Goal: Task Accomplishment & Management: Manage account settings

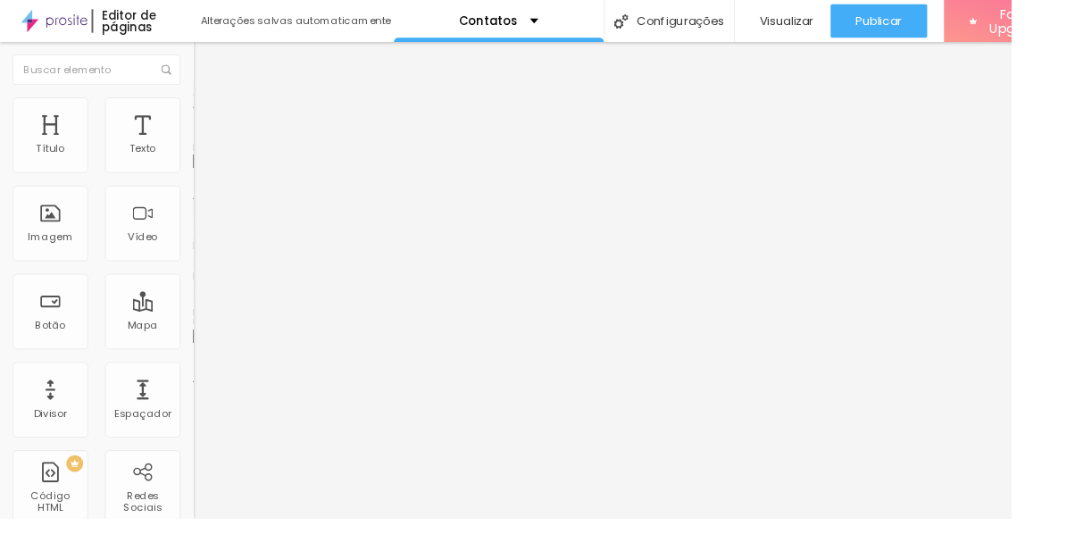
click at [205, 154] on span "Trocar imagem" at bounding box center [253, 145] width 97 height 15
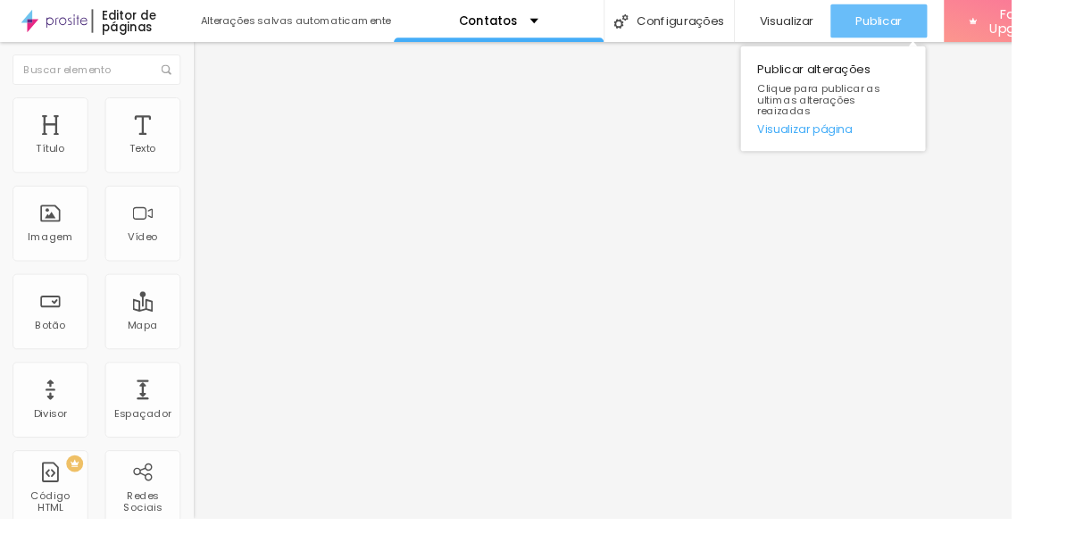
click at [946, 18] on span "Publicar" at bounding box center [934, 22] width 49 height 14
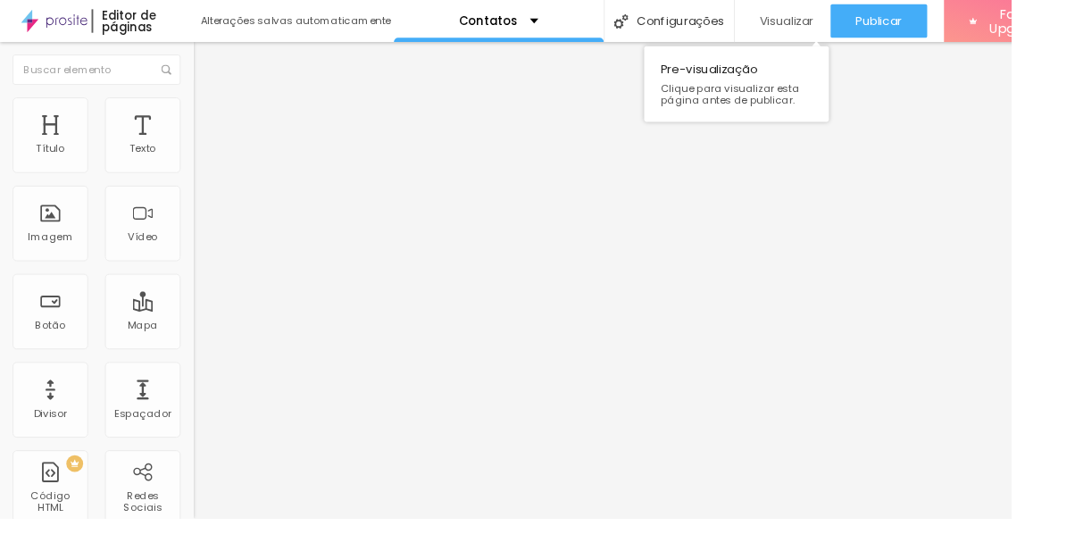
click at [843, 15] on span "Visualizar" at bounding box center [836, 22] width 57 height 14
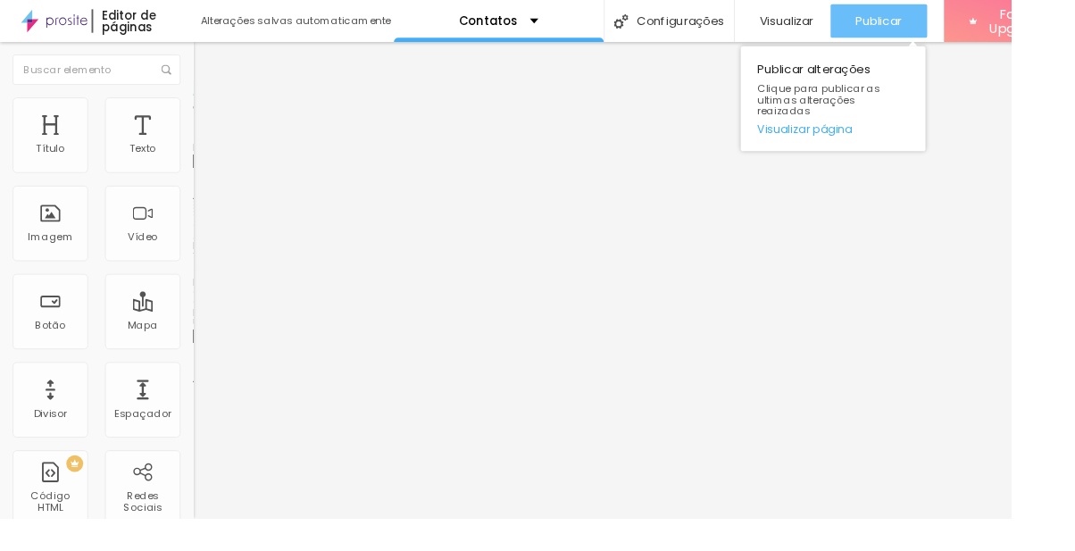
click at [958, 19] on span "Publicar" at bounding box center [934, 22] width 49 height 14
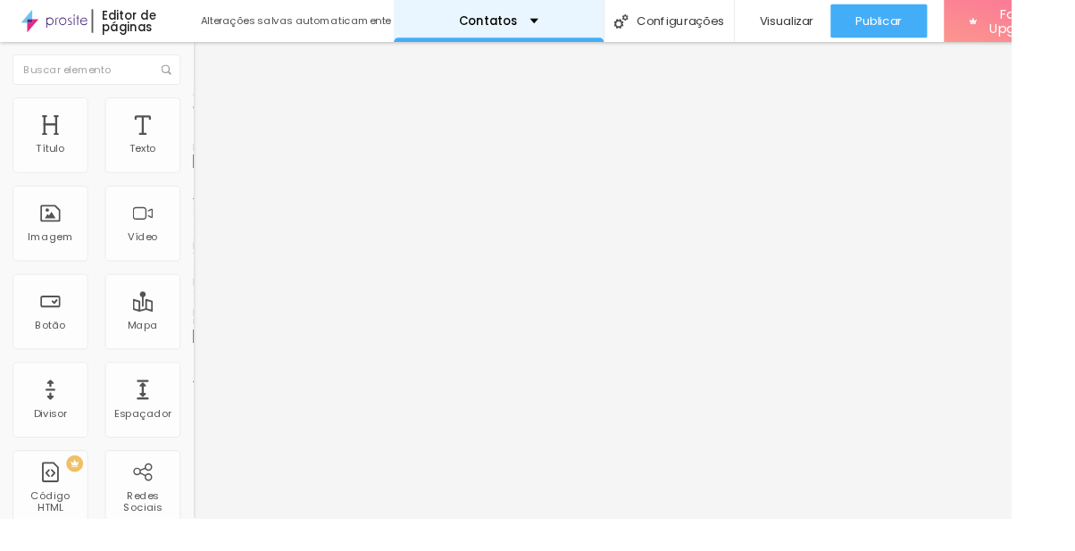
click at [554, 16] on div "Contatos" at bounding box center [529, 22] width 85 height 12
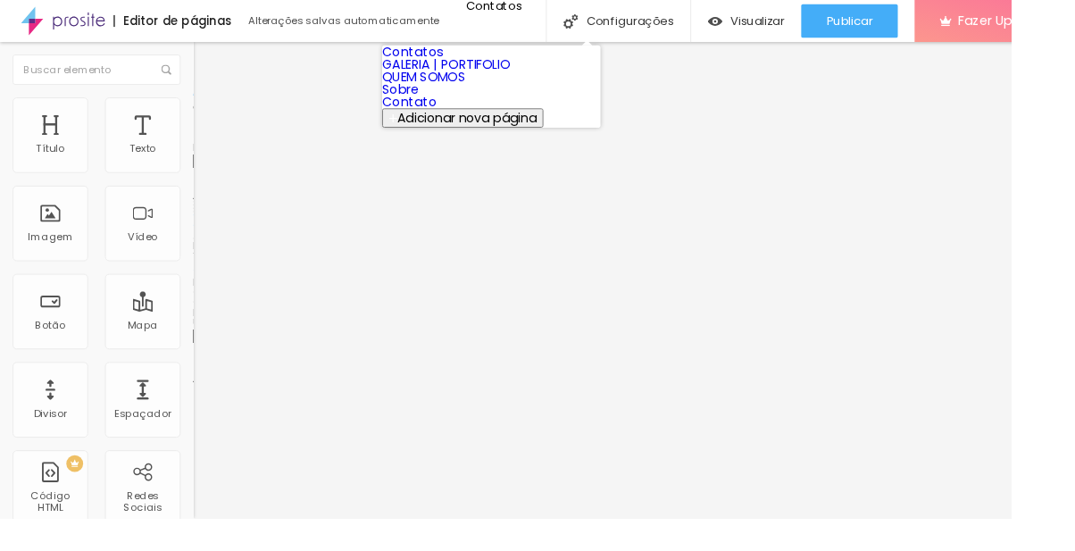
click at [464, 118] on link "Contato" at bounding box center [435, 108] width 58 height 19
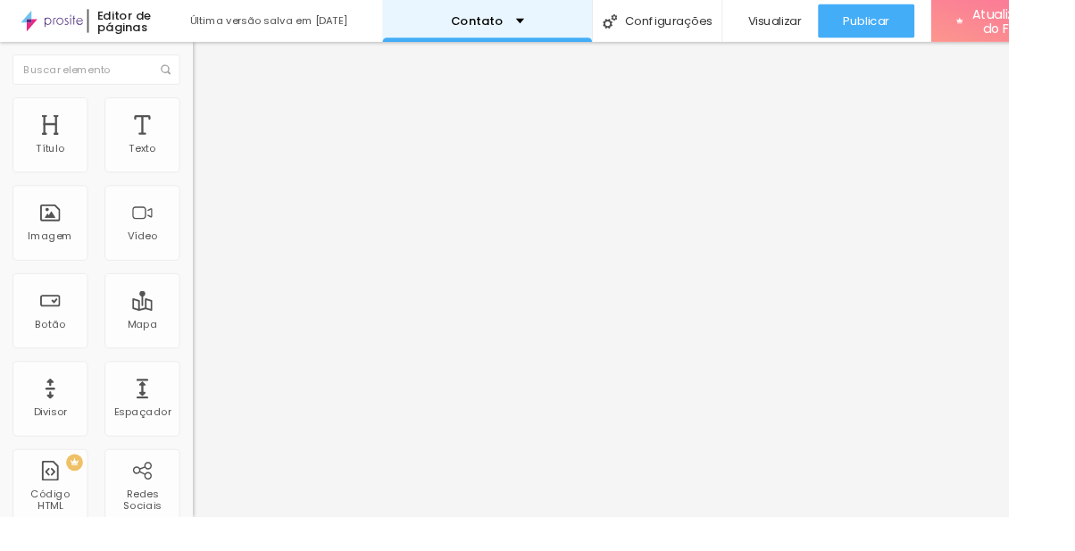
click at [561, 27] on div "Contato" at bounding box center [519, 22] width 223 height 45
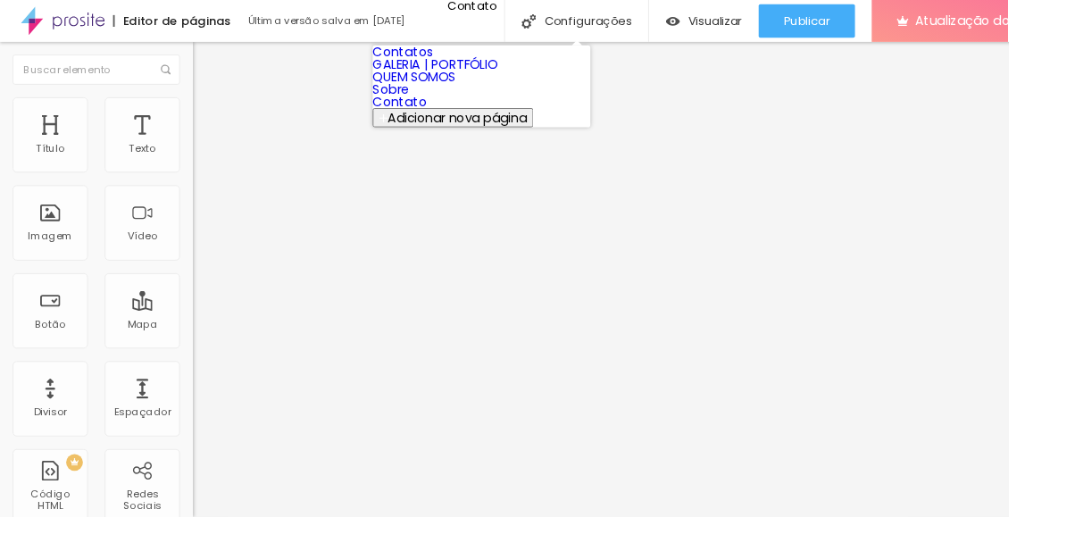
click at [437, 104] on link "Sobre" at bounding box center [416, 95] width 39 height 19
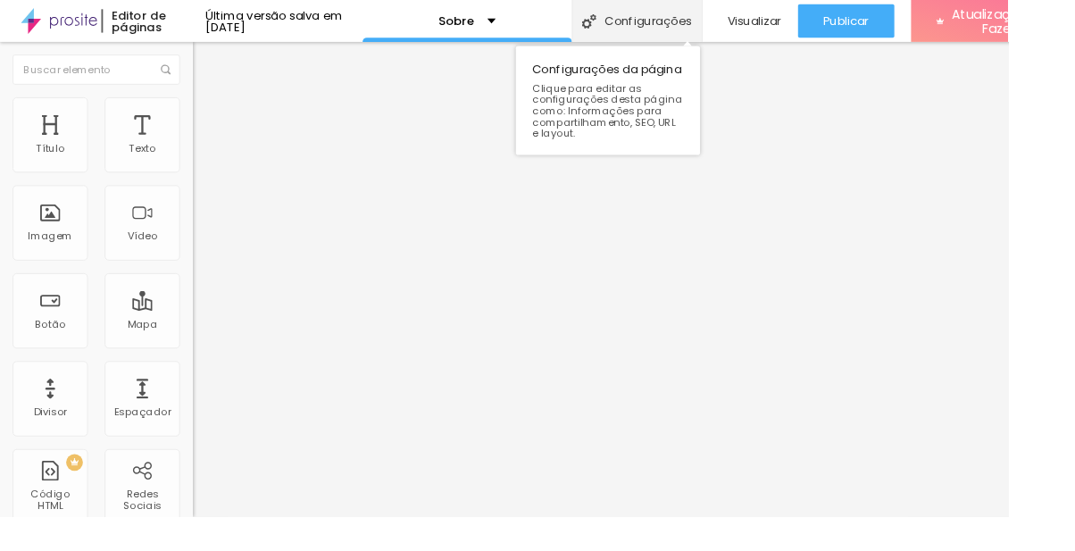
click at [692, 21] on font "Configurações" at bounding box center [691, 22] width 93 height 18
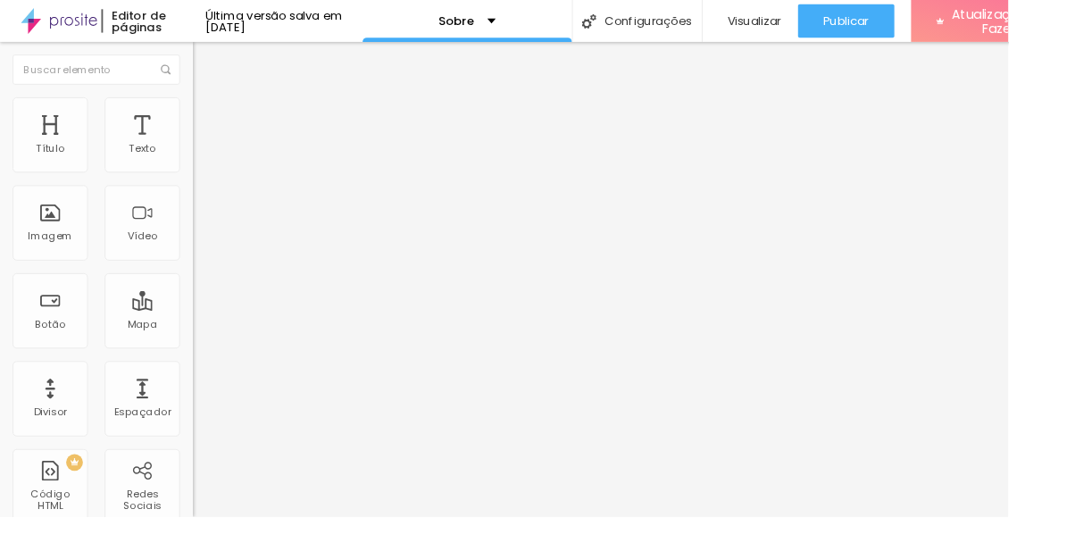
click at [532, 29] on div "Sobre" at bounding box center [498, 22] width 223 height 45
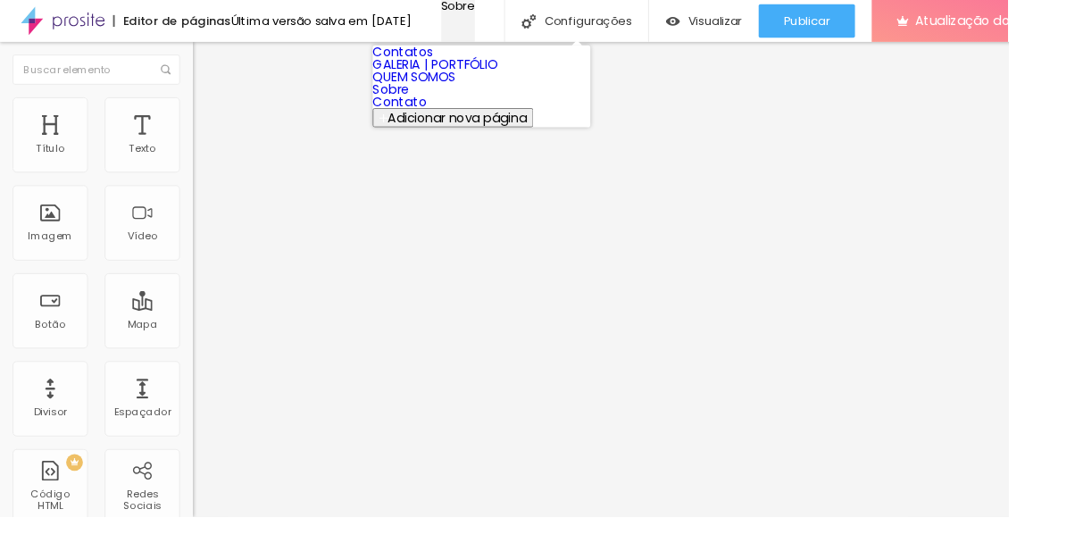
click at [506, 12] on div "Sobre" at bounding box center [489, 6] width 36 height 12
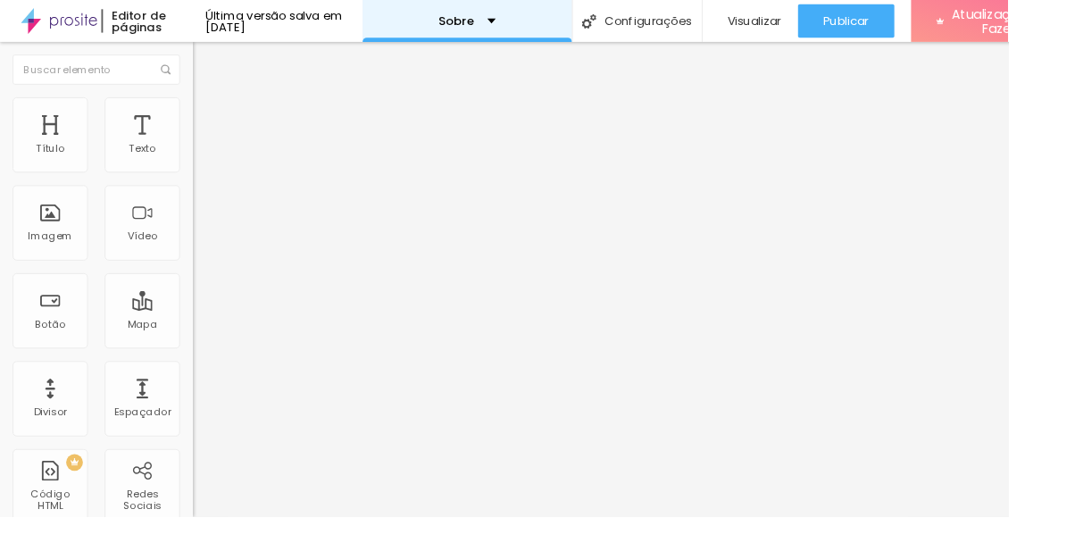
click at [529, 25] on div "Sobre" at bounding box center [498, 22] width 61 height 12
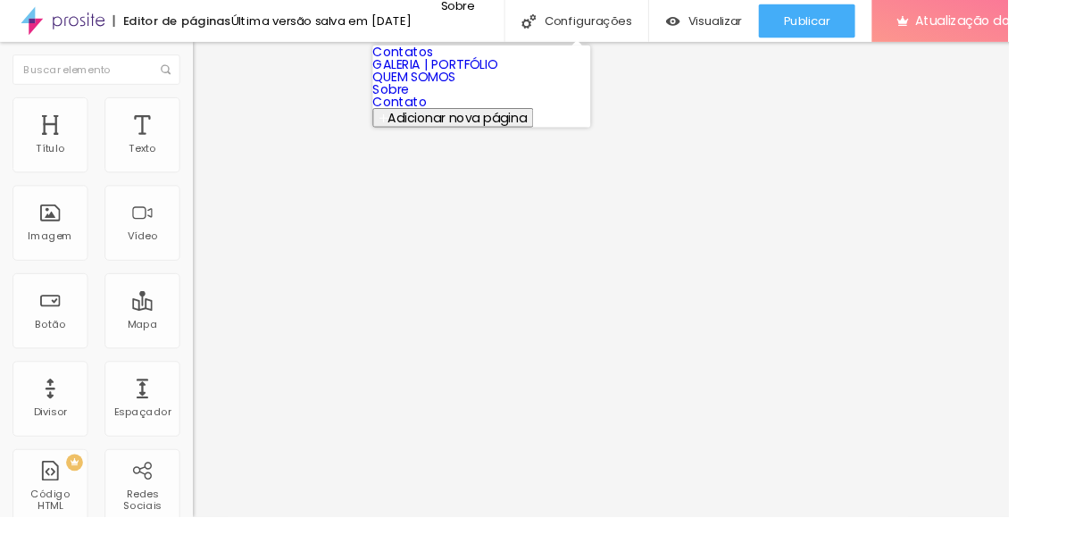
click at [437, 104] on link "Sobre" at bounding box center [416, 95] width 39 height 19
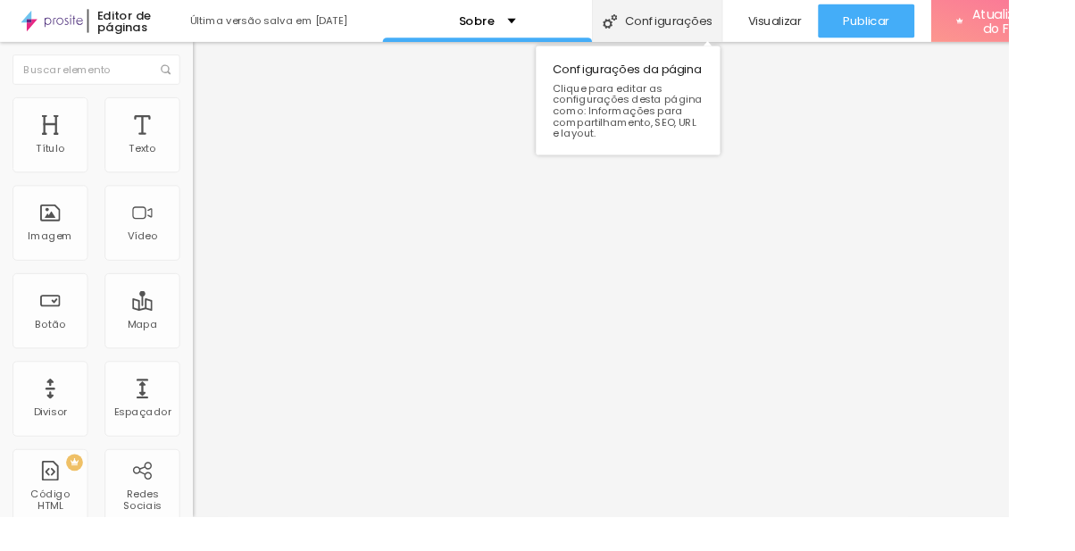
click at [719, 25] on font "Configurações" at bounding box center [713, 22] width 93 height 18
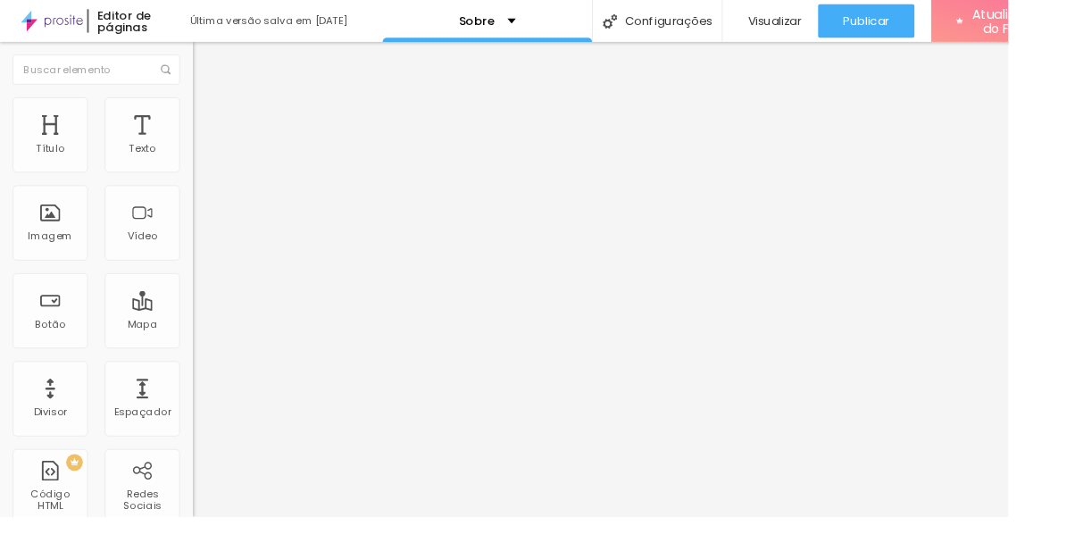
click at [62, 243] on div "Imagem" at bounding box center [53, 237] width 80 height 80
click at [69, 249] on font "Imagem" at bounding box center [53, 251] width 48 height 15
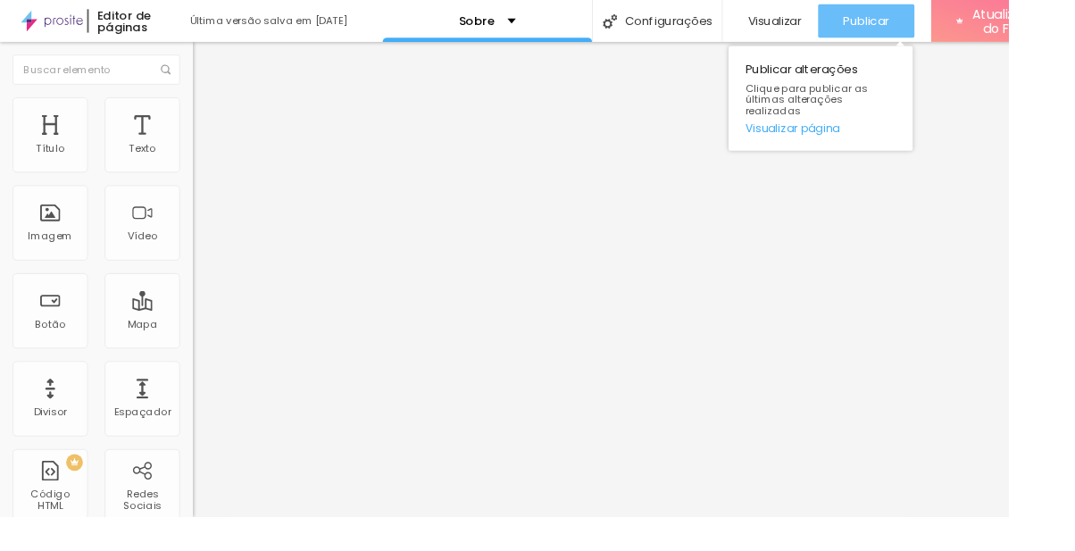
click at [944, 27] on font "Publicar" at bounding box center [923, 22] width 49 height 18
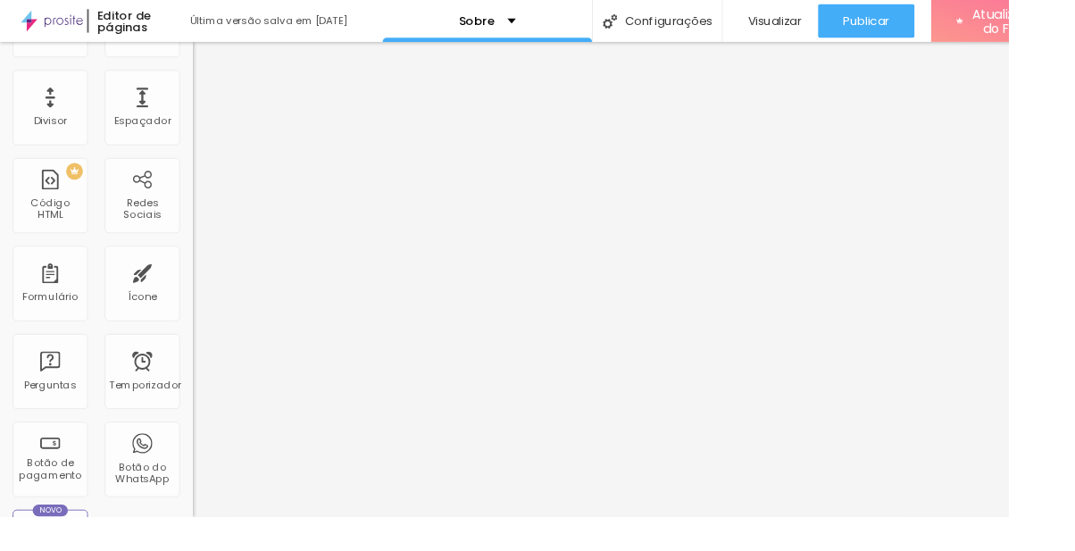
scroll to position [312, 0]
click at [143, 387] on div "Temporizador" at bounding box center [152, 394] width 80 height 80
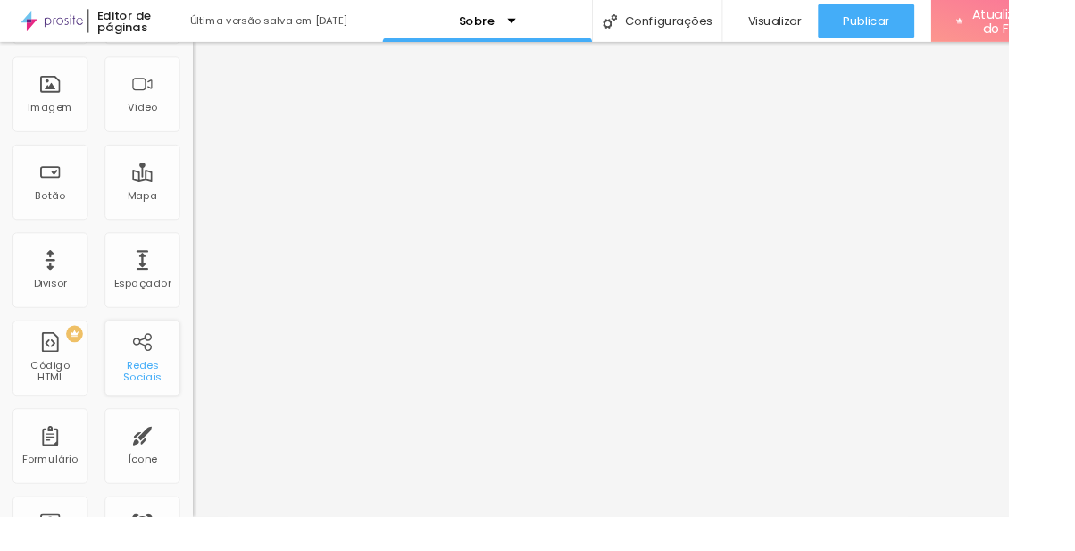
scroll to position [0, 0]
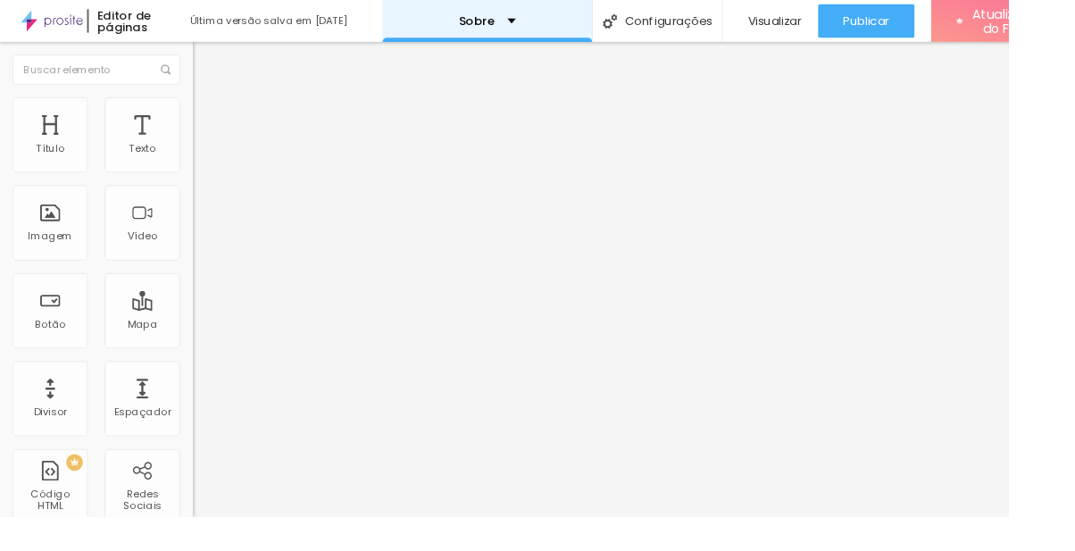
click at [524, 23] on font "Sobre" at bounding box center [508, 22] width 38 height 18
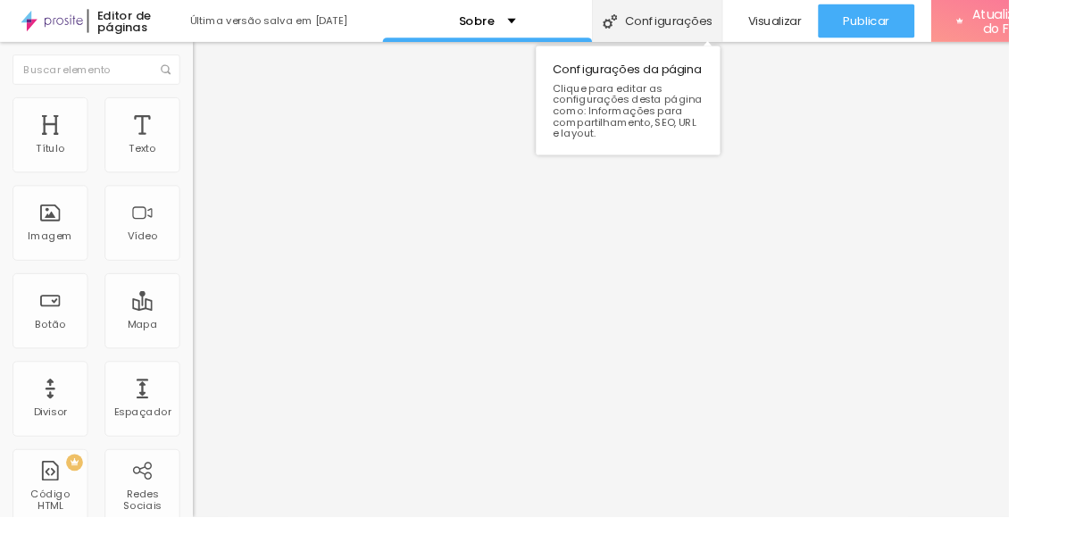
click at [717, 29] on font "Configurações" at bounding box center [713, 22] width 93 height 18
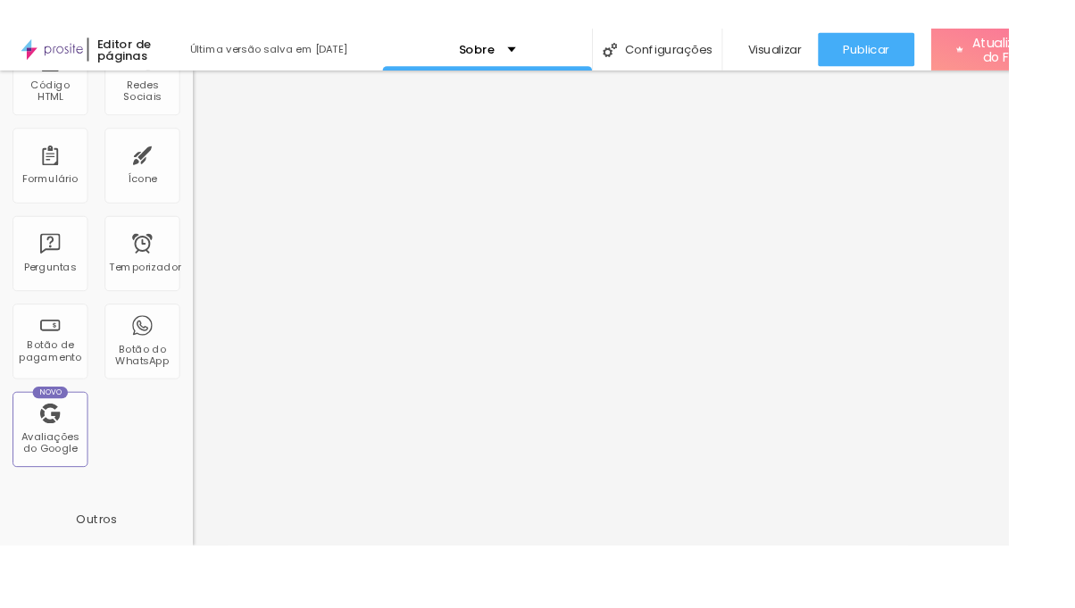
scroll to position [596, 0]
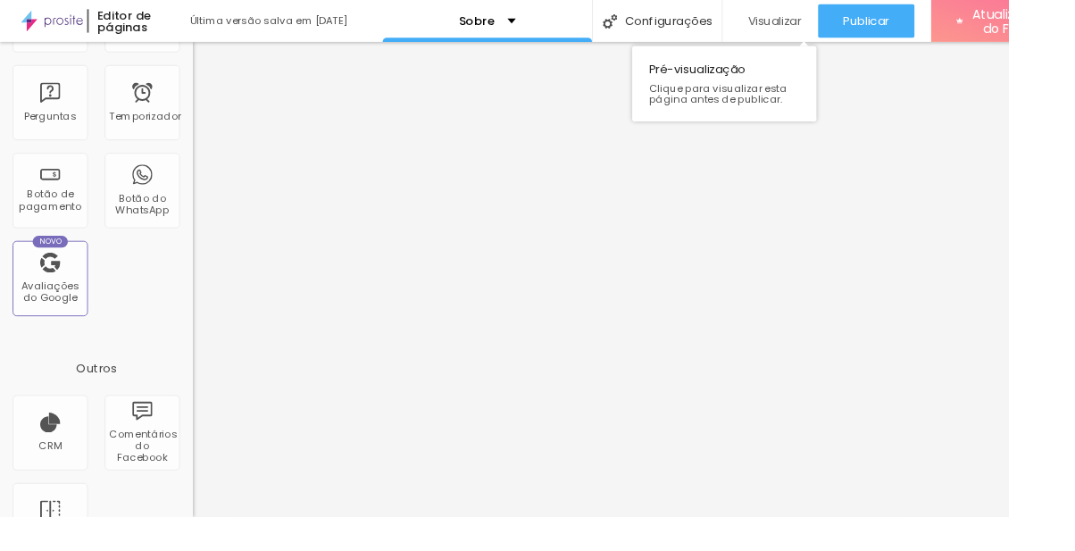
click at [832, 13] on font "Visualizar" at bounding box center [825, 22] width 57 height 18
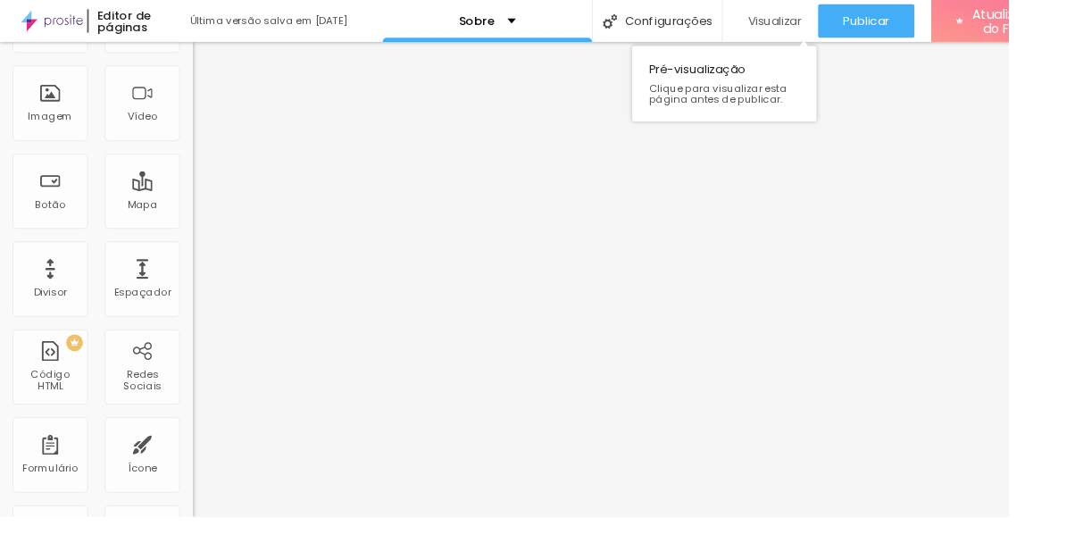
scroll to position [0, 0]
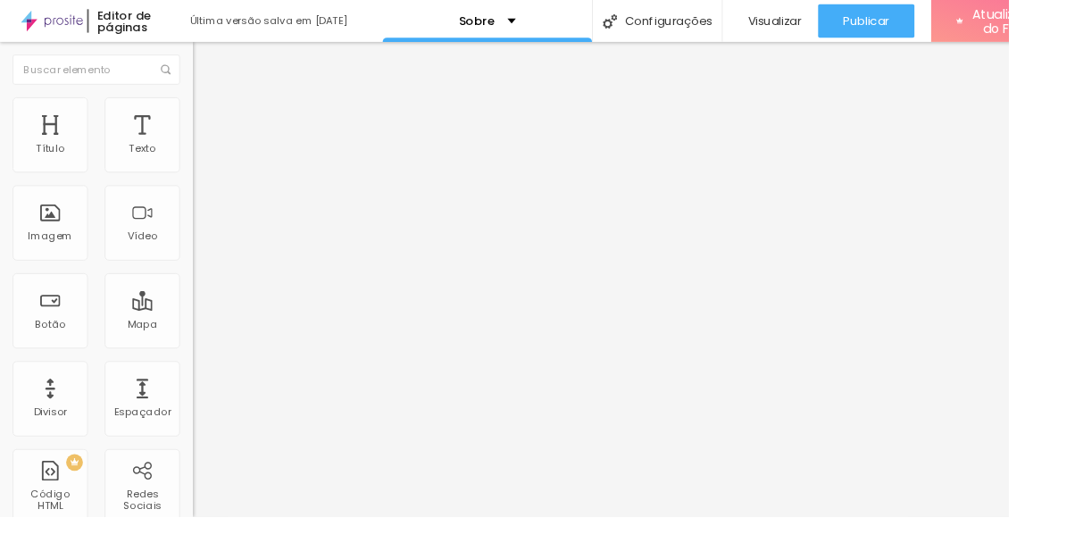
click at [205, 107] on img at bounding box center [213, 112] width 16 height 16
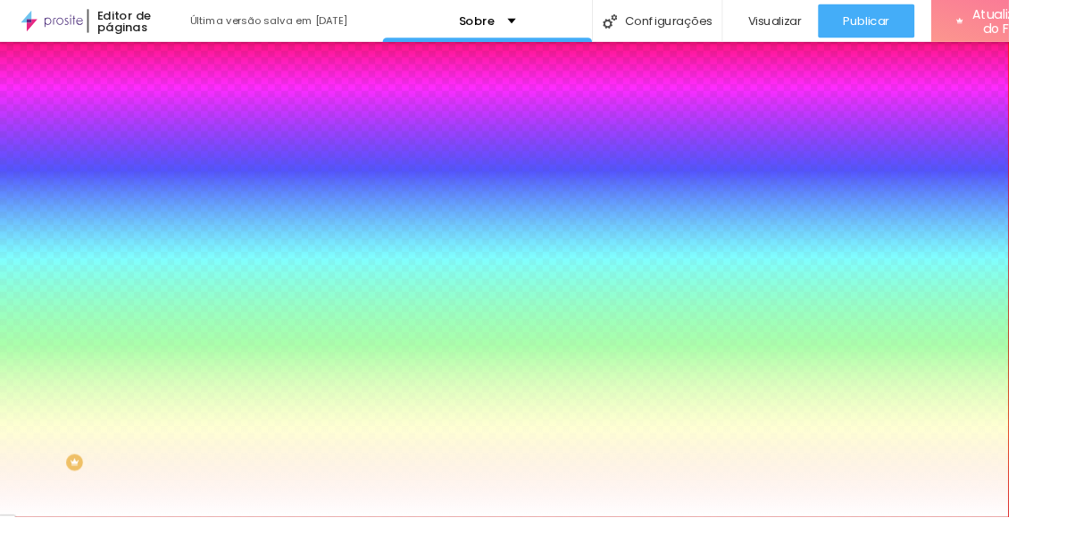
click at [205, 121] on li "Avançado" at bounding box center [307, 130] width 205 height 18
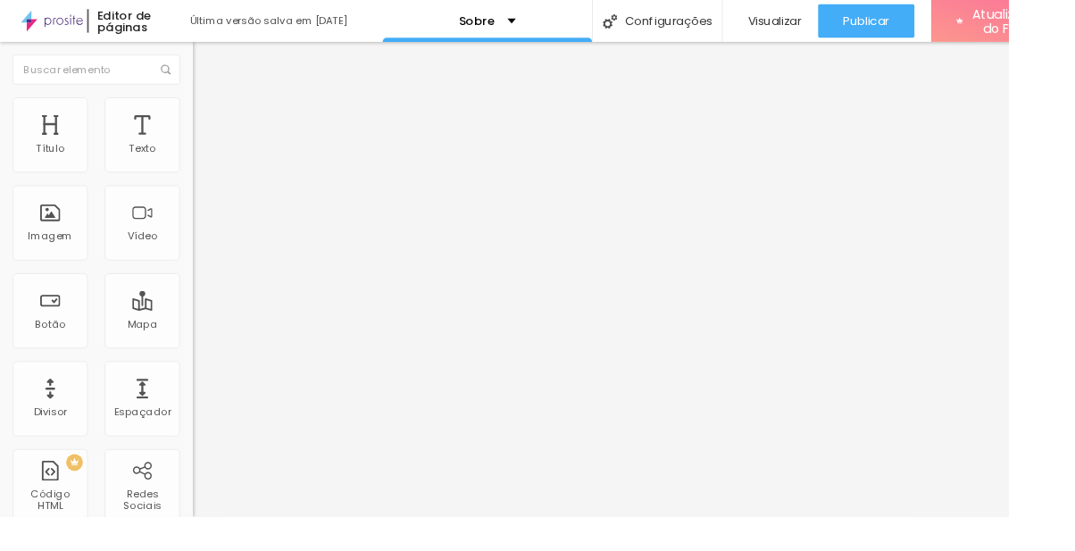
scroll to position [30, 0]
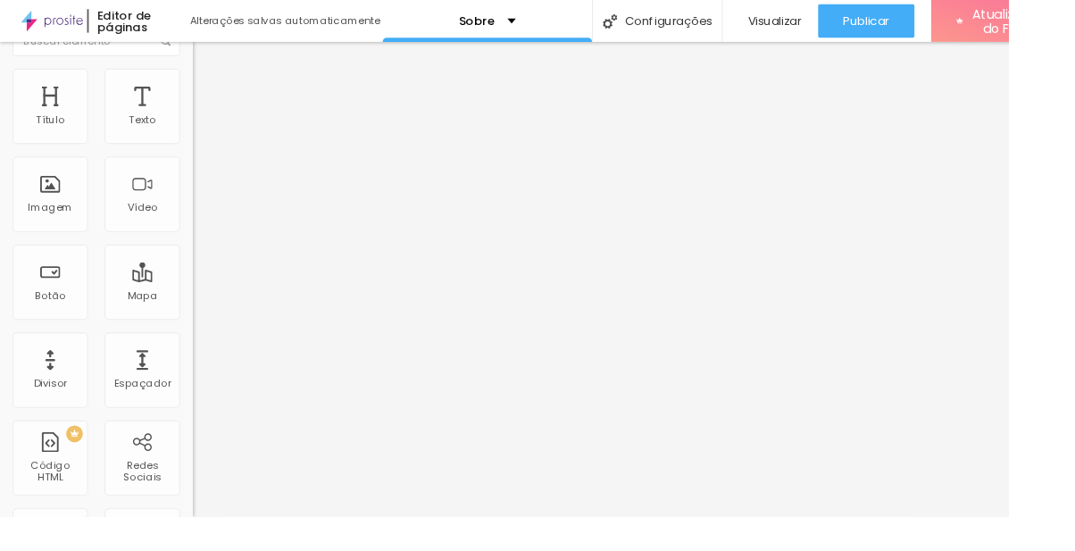
type input "' -"
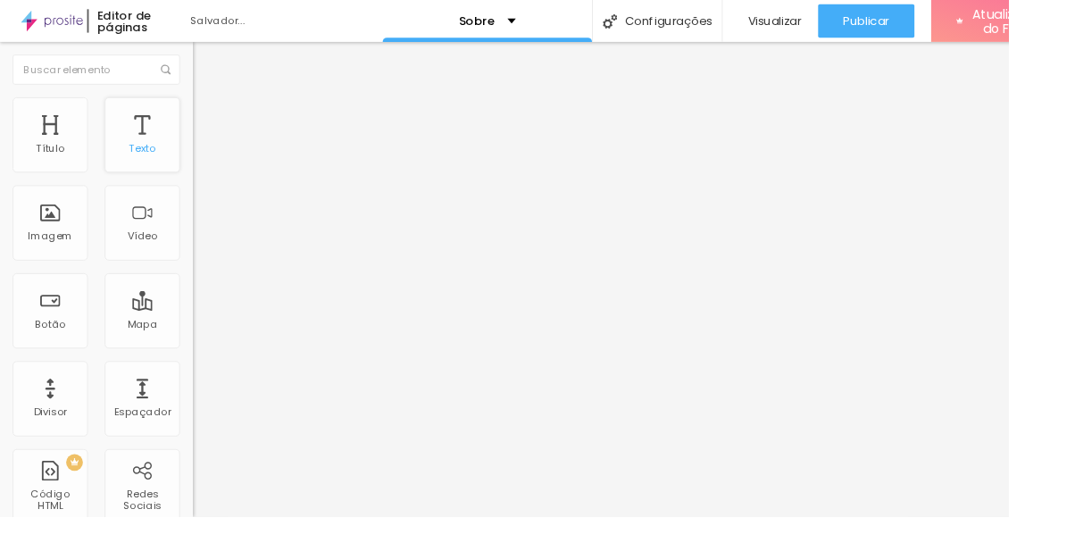
click at [122, 161] on div "Texto" at bounding box center [152, 144] width 80 height 80
click at [156, 140] on div "Texto" at bounding box center [152, 144] width 80 height 80
click at [205, 57] on button "Editar nulo" at bounding box center [307, 65] width 205 height 41
click at [28, 61] on input "text" at bounding box center [102, 74] width 179 height 32
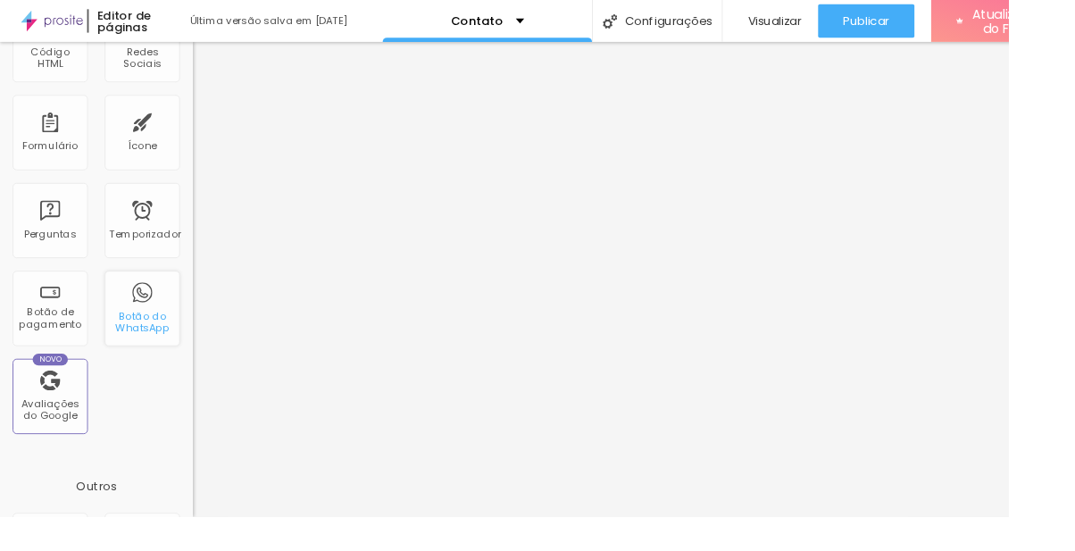
scroll to position [473, 0]
click at [167, 313] on div "Botão do WhatsApp" at bounding box center [152, 327] width 80 height 80
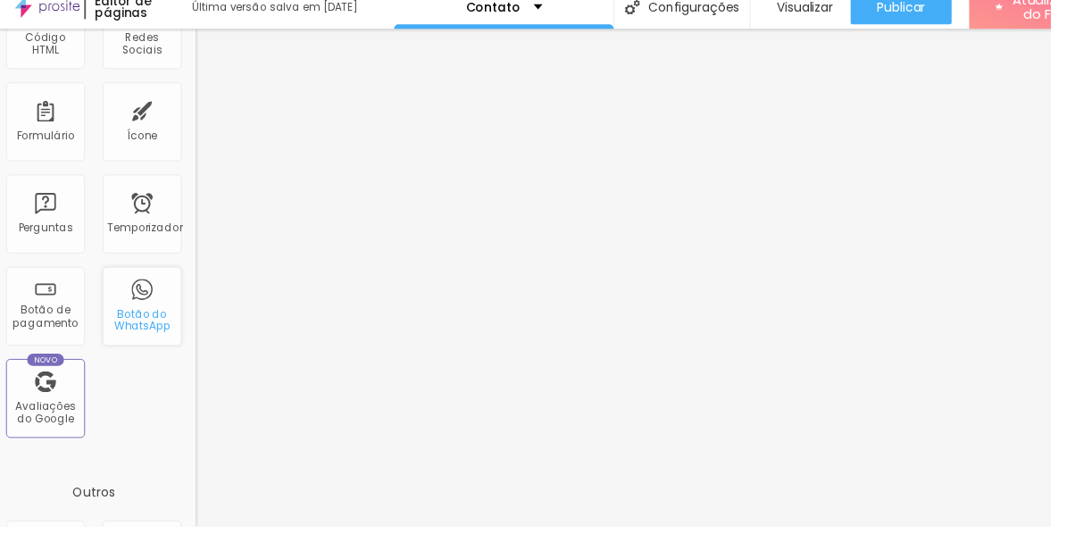
click at [154, 331] on font "Botão do WhatsApp" at bounding box center [151, 341] width 57 height 28
click at [152, 343] on font "Botão do WhatsApp" at bounding box center [151, 341] width 57 height 28
click at [61, 424] on font "Avaliações do Google" at bounding box center [54, 435] width 62 height 28
click at [166, 325] on div "Botão do WhatsApp" at bounding box center [152, 327] width 80 height 80
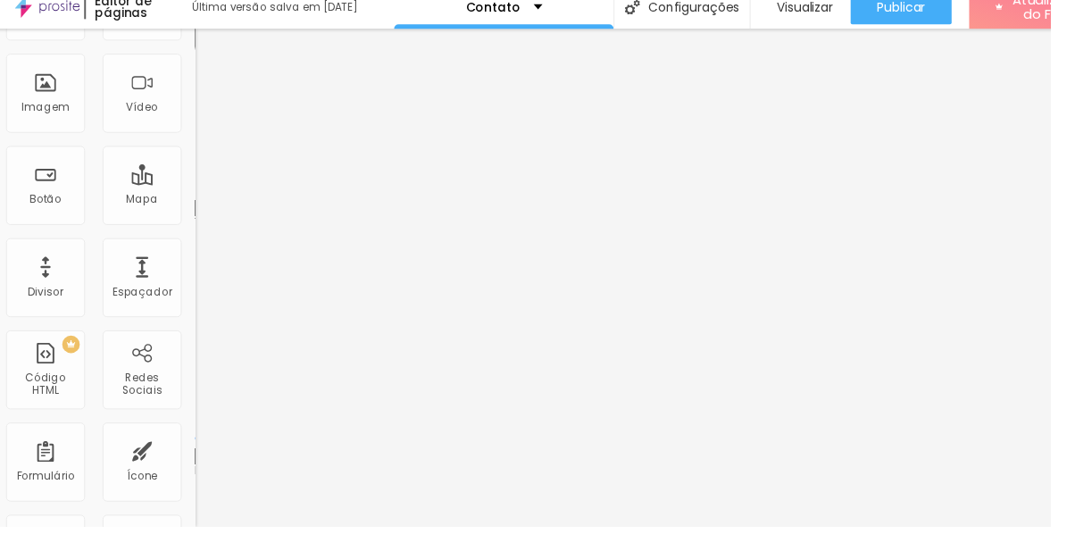
scroll to position [0, 0]
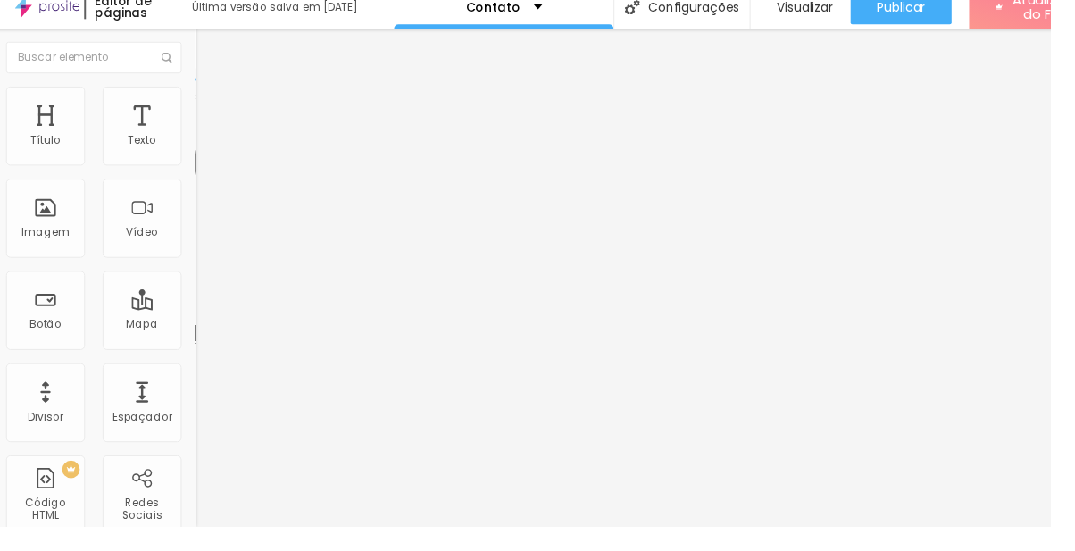
click at [205, 54] on button "Editar nulo" at bounding box center [307, 65] width 205 height 41
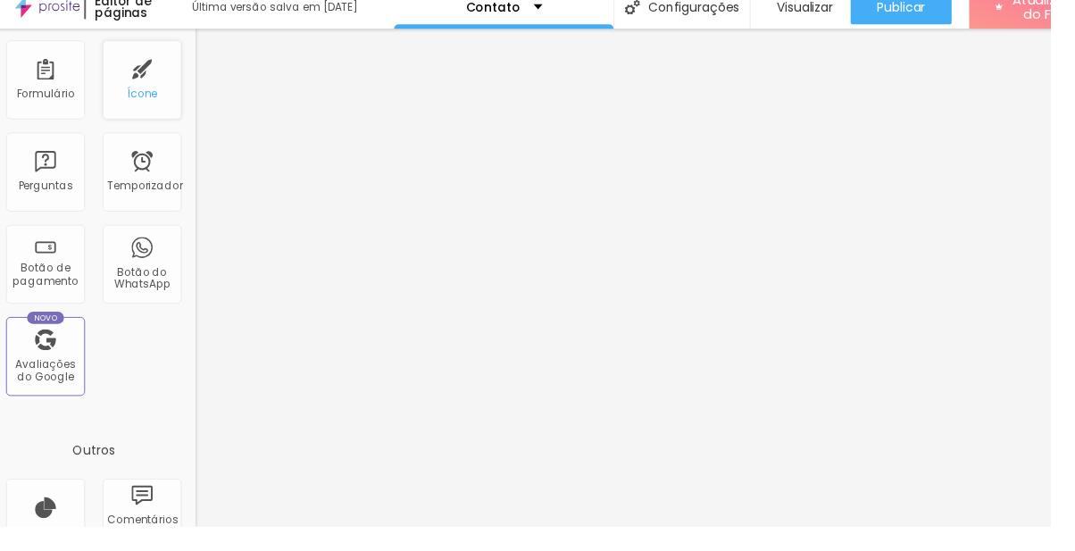
scroll to position [596, 0]
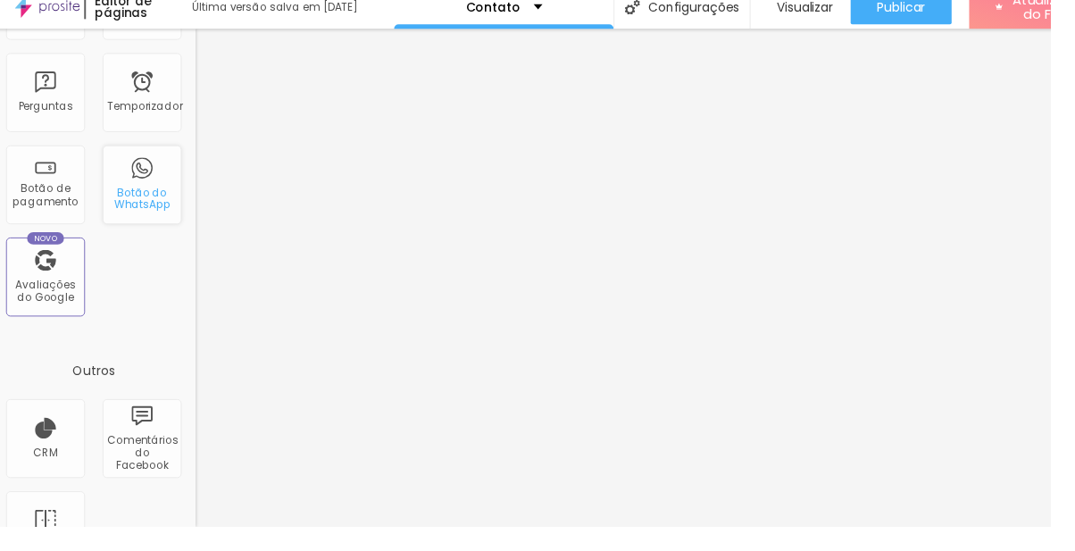
click at [162, 187] on div "Botão do WhatsApp" at bounding box center [152, 203] width 80 height 80
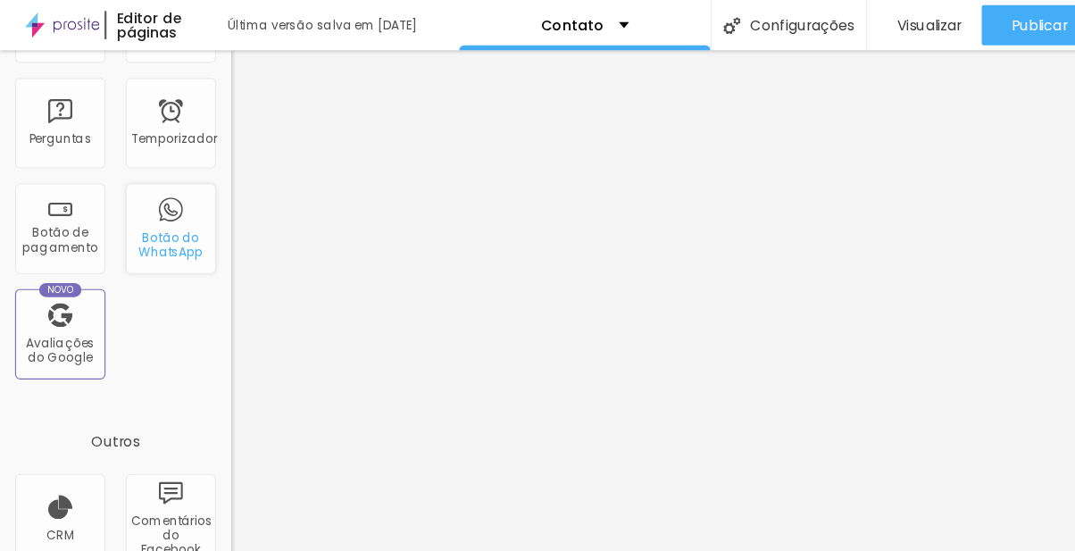
click at [150, 171] on div "Botão do WhatsApp" at bounding box center [152, 203] width 80 height 80
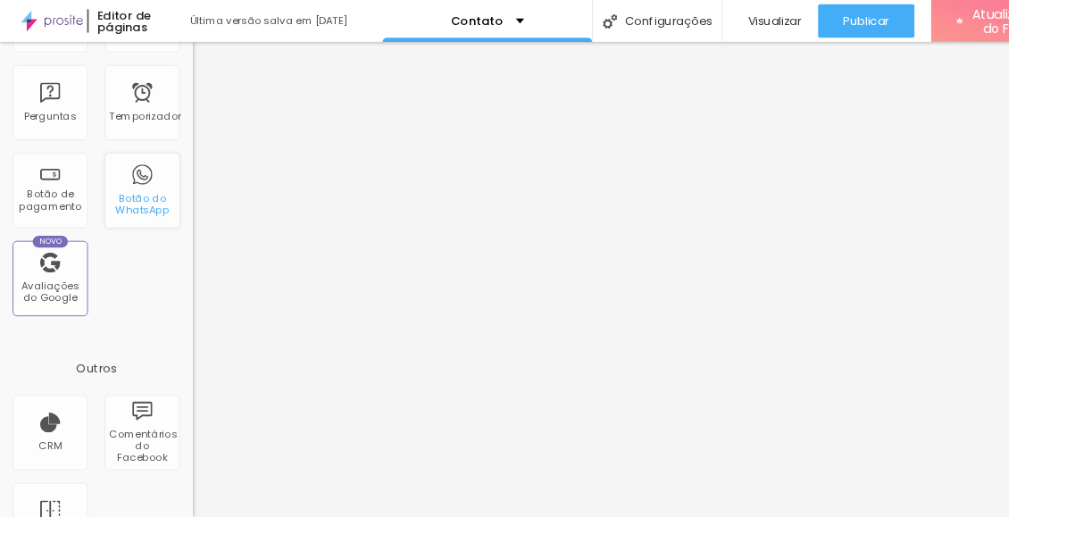
scroll to position [7, 0]
click at [156, 204] on font "Botão do WhatsApp" at bounding box center [151, 218] width 57 height 28
click at [144, 204] on font "Botão do WhatsApp" at bounding box center [151, 218] width 57 height 28
click at [162, 204] on font "Botão do WhatsApp" at bounding box center [151, 218] width 57 height 28
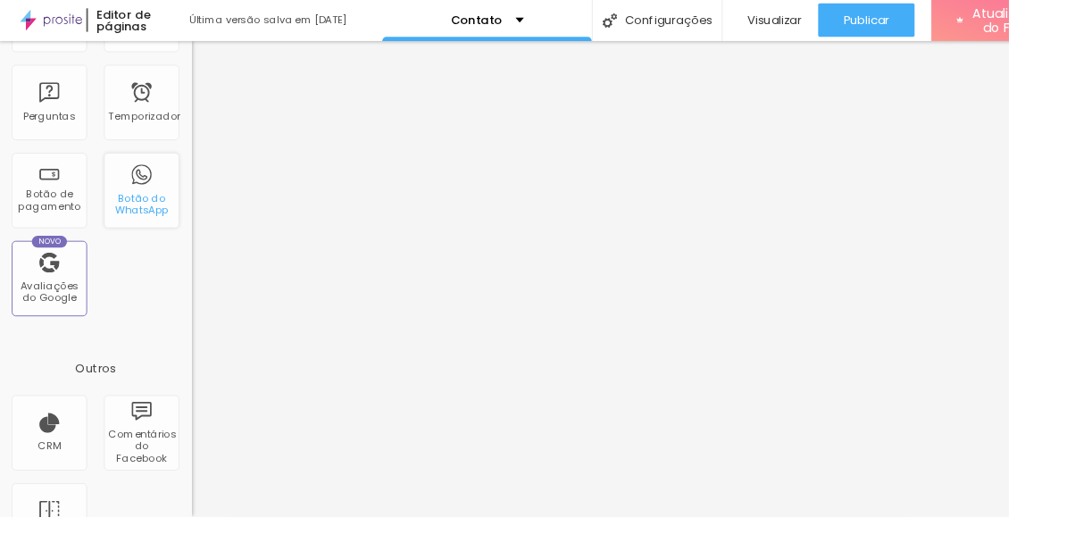
click at [166, 204] on font "Botão do WhatsApp" at bounding box center [151, 218] width 57 height 28
click at [164, 204] on font "Botão do WhatsApp" at bounding box center [151, 218] width 57 height 28
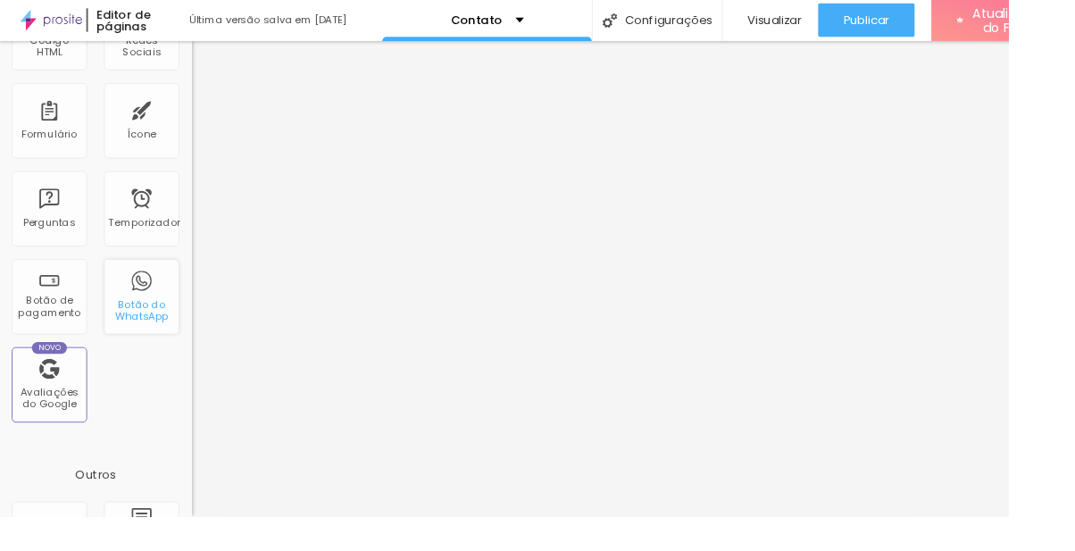
scroll to position [482, 0]
click at [172, 318] on font "Botão do WhatsApp" at bounding box center [151, 332] width 57 height 28
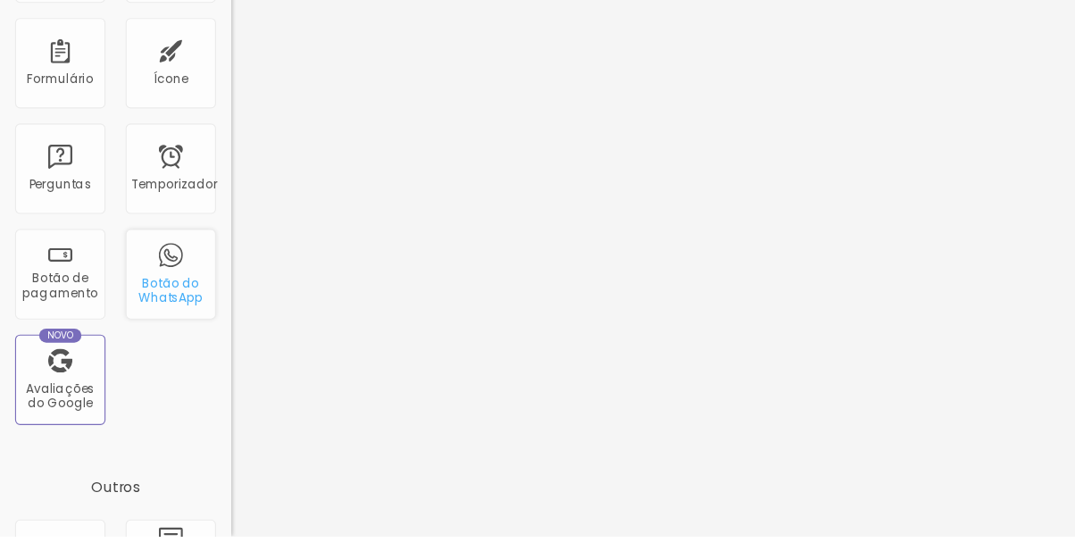
click at [136, 340] on div "Botão do WhatsApp" at bounding box center [152, 318] width 80 height 80
click at [69, 313] on font "Botão de pagamento" at bounding box center [54, 327] width 67 height 28
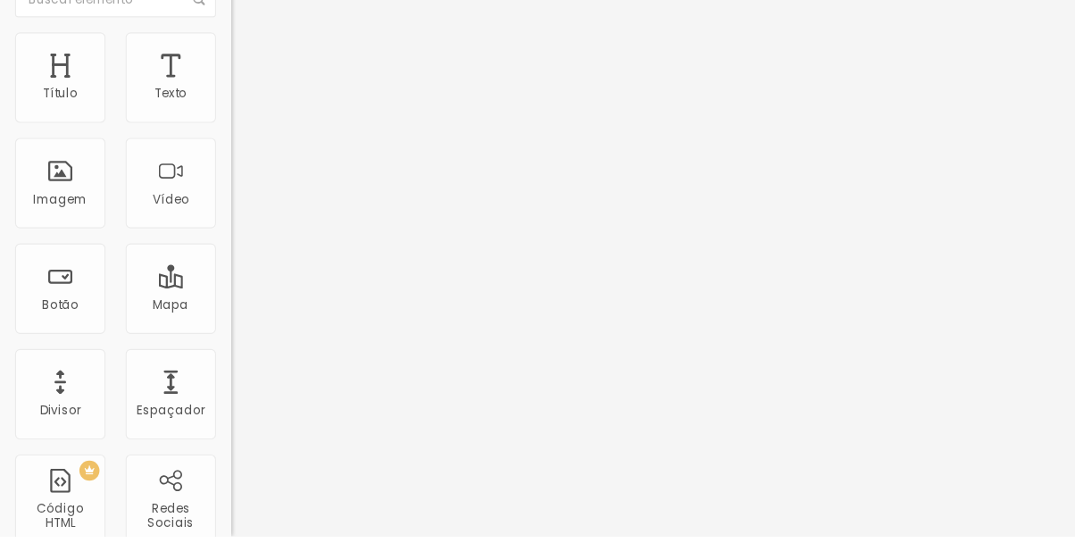
scroll to position [0, 0]
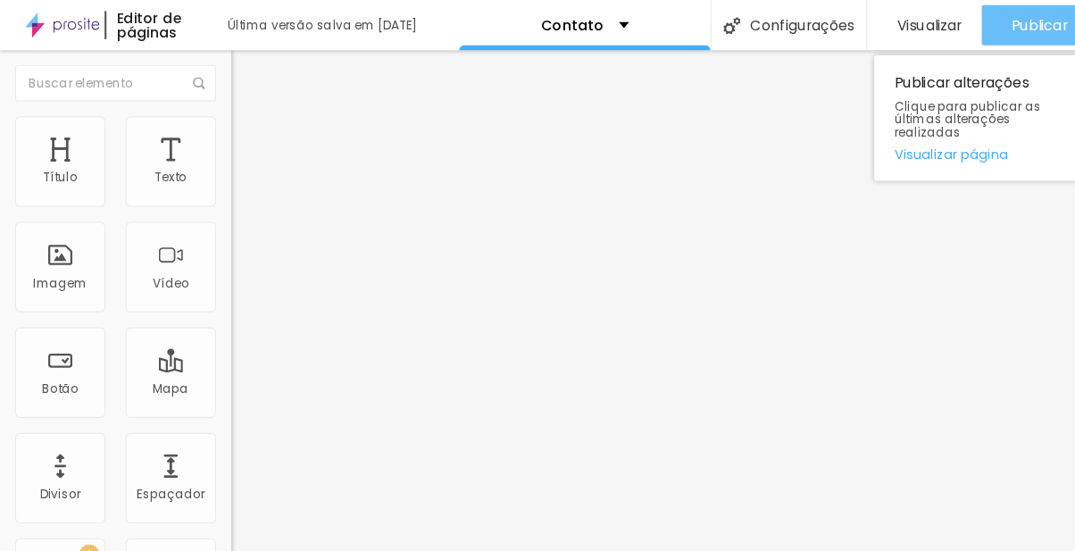
click at [912, 28] on font "Publicar" at bounding box center [923, 22] width 49 height 18
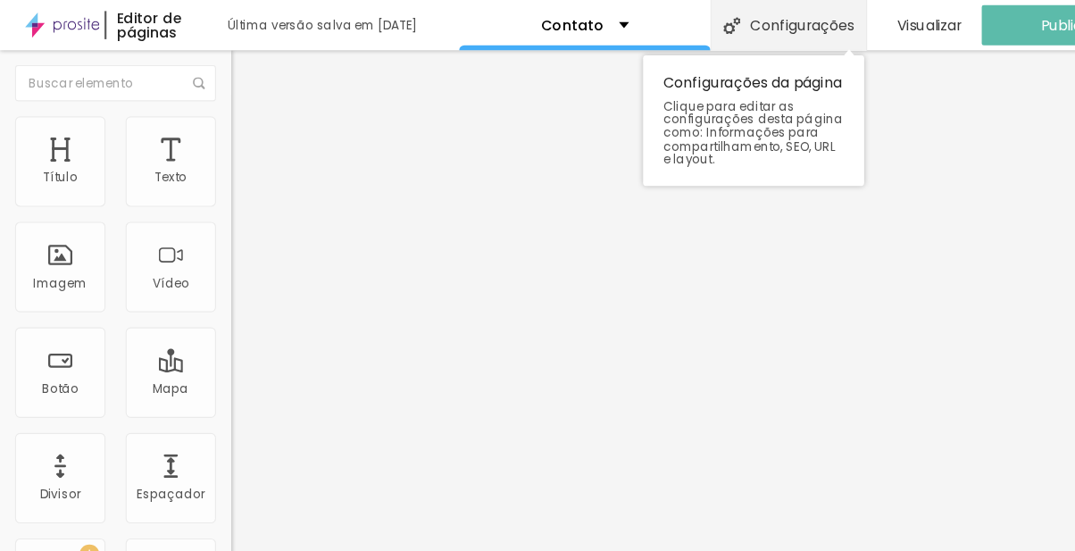
click at [735, 17] on font "Configurações" at bounding box center [713, 22] width 93 height 18
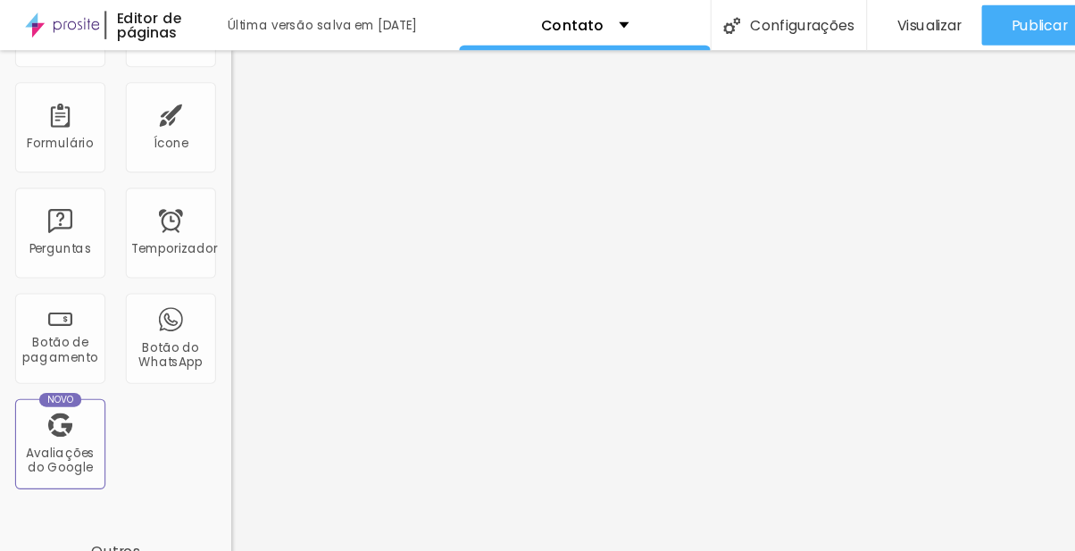
scroll to position [596, 0]
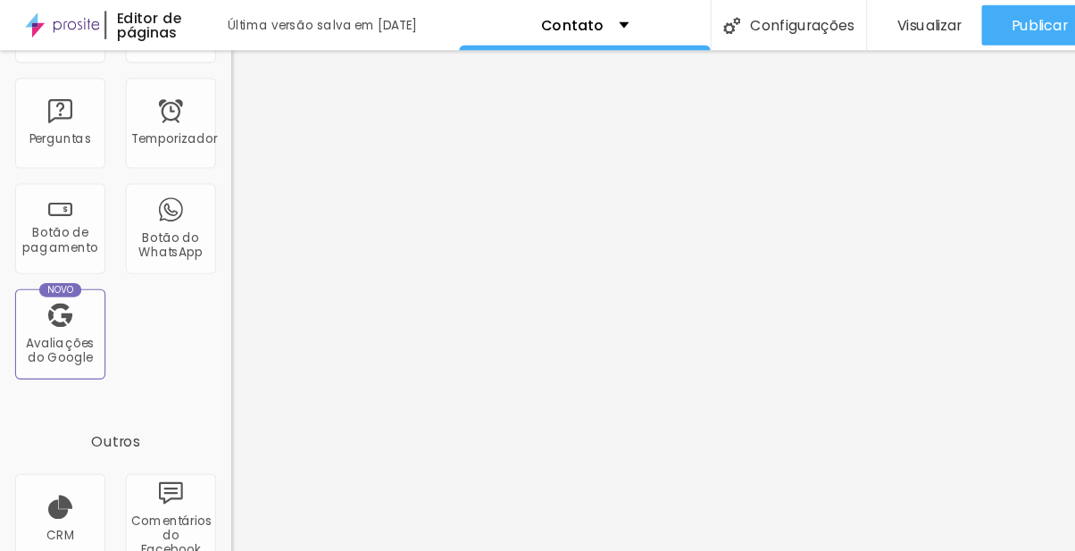
click at [136, 29] on font "Editor de páginas" at bounding box center [133, 22] width 58 height 30
click at [62, 15] on img at bounding box center [55, 22] width 66 height 45
